Goal: Task Accomplishment & Management: Use online tool/utility

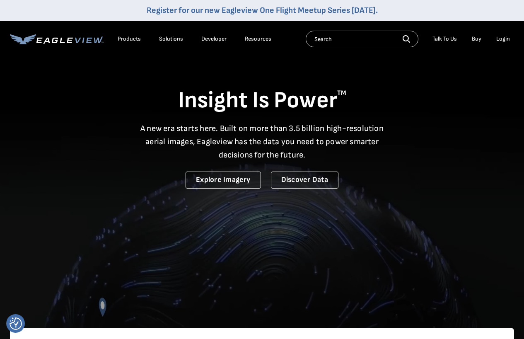
click at [499, 39] on div "Login" at bounding box center [503, 38] width 14 height 7
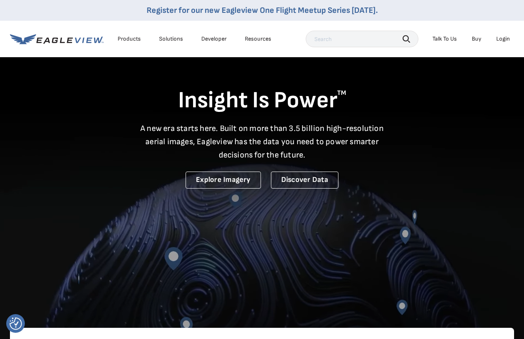
click at [501, 37] on div "Login" at bounding box center [503, 38] width 14 height 7
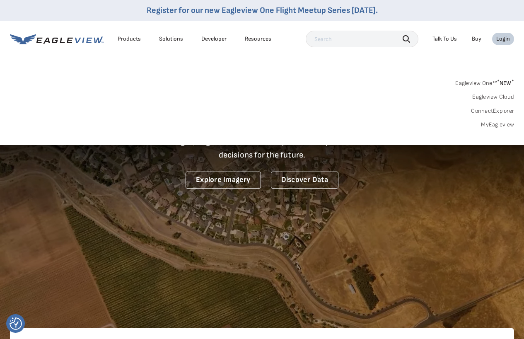
click at [496, 123] on link "MyEagleview" at bounding box center [497, 124] width 33 height 7
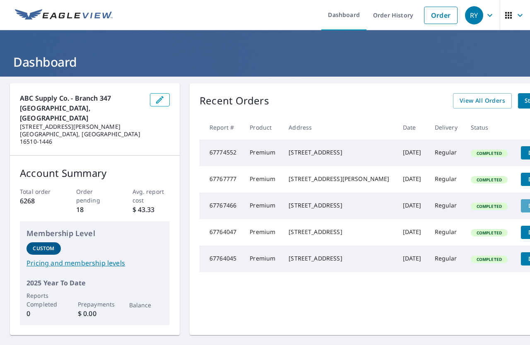
click at [526, 209] on span "Details" at bounding box center [538, 206] width 25 height 8
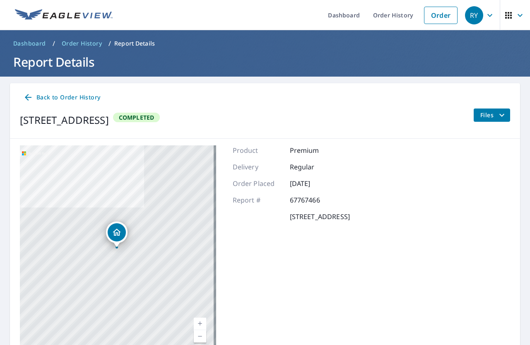
click at [483, 111] on span "Files" at bounding box center [493, 115] width 26 height 10
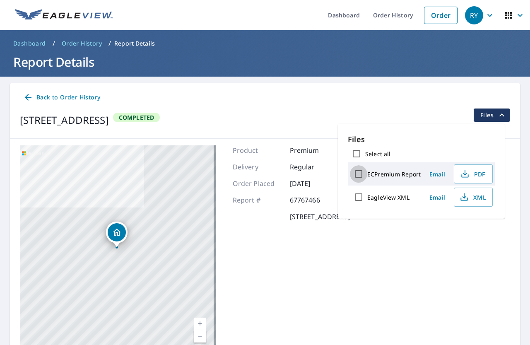
click at [359, 174] on input "ECPremium Report" at bounding box center [358, 173] width 17 height 17
checkbox input "true"
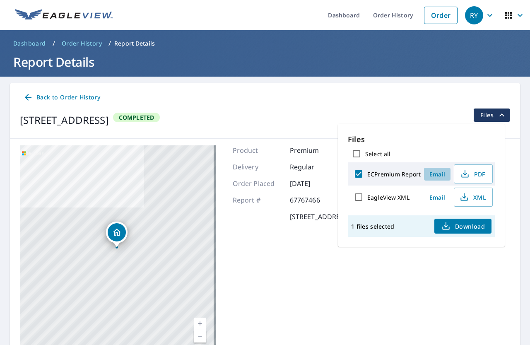
click at [434, 176] on span "Email" at bounding box center [437, 174] width 20 height 8
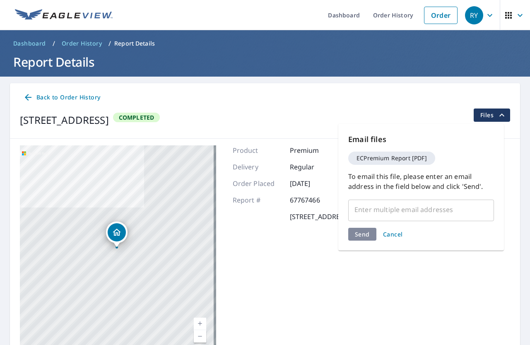
click at [370, 208] on input "text" at bounding box center [415, 210] width 126 height 16
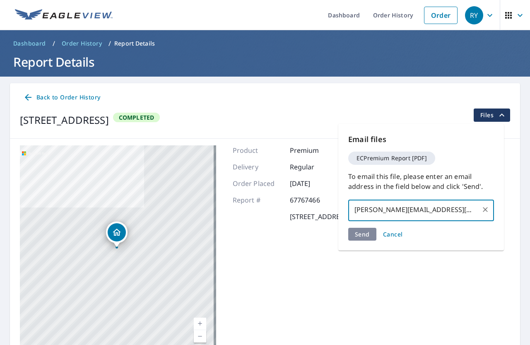
type input "[PERSON_NAME][EMAIL_ADDRESS][DOMAIN_NAME]"
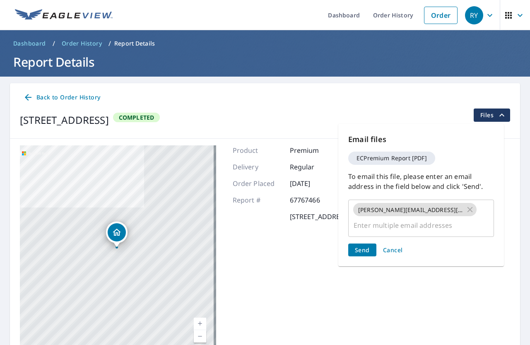
click at [365, 243] on div "Send Cancel" at bounding box center [421, 249] width 146 height 13
click at [367, 246] on span "Send" at bounding box center [362, 250] width 15 height 8
